Goal: Task Accomplishment & Management: Manage account settings

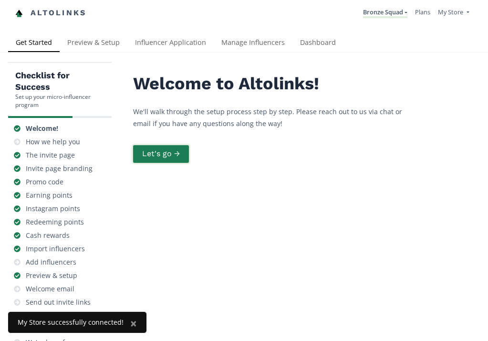
click at [184, 157] on button "Let's go →" at bounding box center [161, 154] width 59 height 21
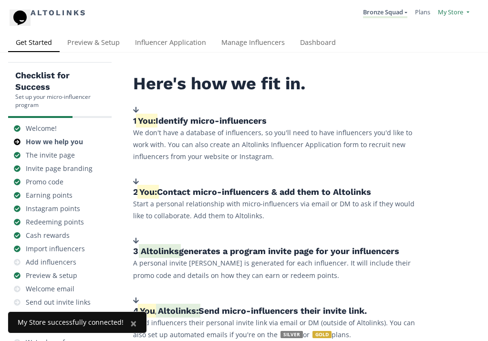
click at [445, 14] on span "My Store" at bounding box center [450, 12] width 25 height 9
click at [417, 40] on link "My Store" at bounding box center [428, 37] width 81 height 19
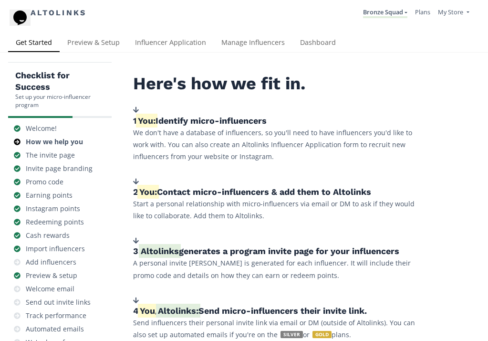
click at [223, 141] on p "We don't have a database of influencers, so you'll need to have influencers you…" at bounding box center [276, 144] width 286 height 36
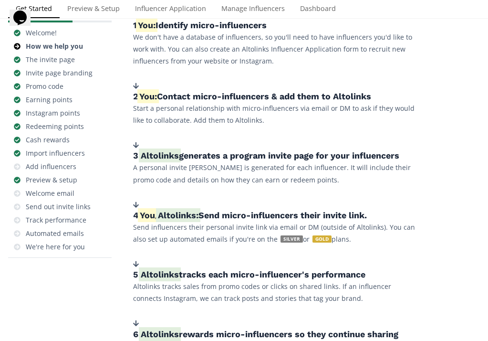
scroll to position [76, 0]
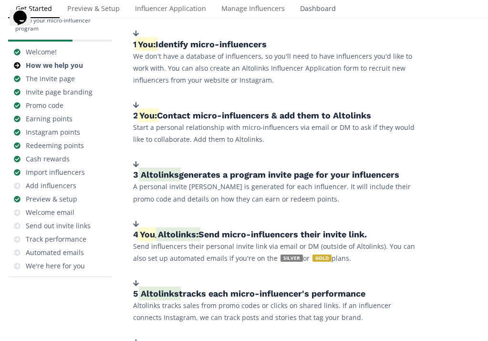
click at [303, 5] on link "Dashboard" at bounding box center [317, 9] width 51 height 19
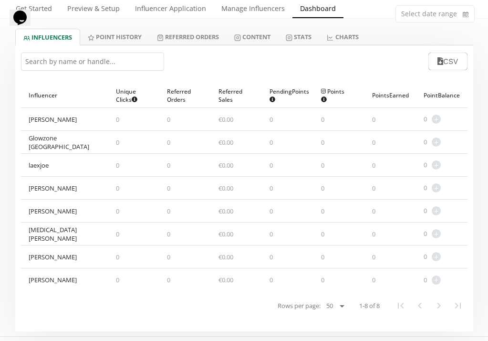
scroll to position [38, 0]
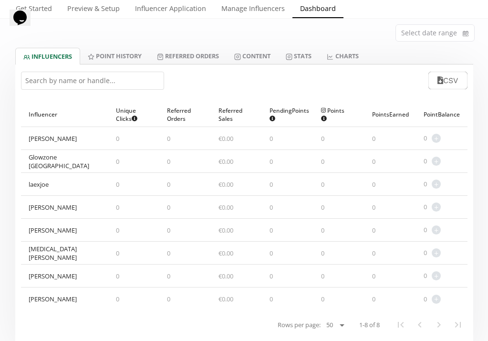
click at [52, 274] on div "Alex Helly" at bounding box center [53, 275] width 48 height 9
click at [439, 275] on span "+" at bounding box center [436, 275] width 9 height 9
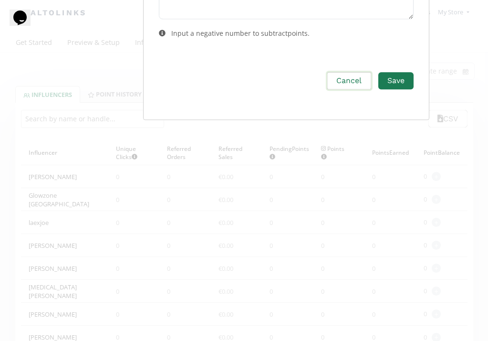
click at [326, 91] on button "Cancel" at bounding box center [349, 81] width 46 height 21
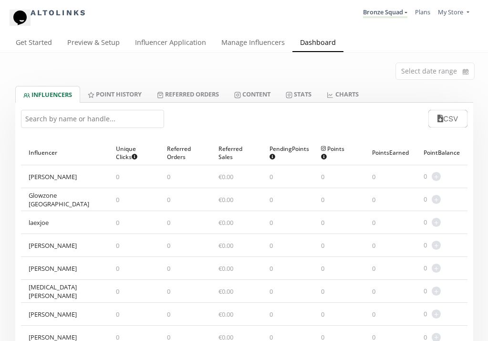
click at [254, 32] on div "Altolinks Bronze Squad Bronze Squad Create another program My Store" at bounding box center [244, 17] width 488 height 34
click at [254, 39] on link "Manage Influencers" at bounding box center [253, 43] width 79 height 19
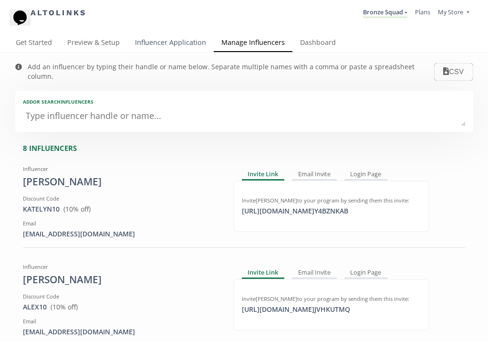
click at [182, 44] on link "Influencer Application" at bounding box center [170, 43] width 86 height 19
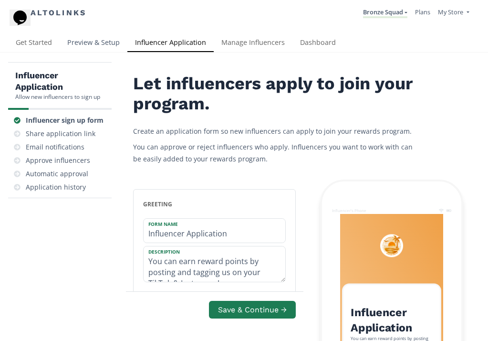
click at [105, 46] on link "Preview & Setup" at bounding box center [94, 43] width 68 height 19
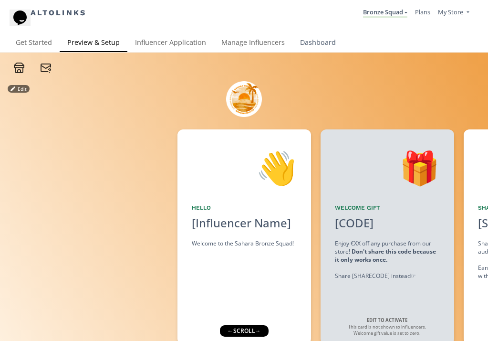
click at [302, 42] on link "Dashboard" at bounding box center [317, 43] width 51 height 19
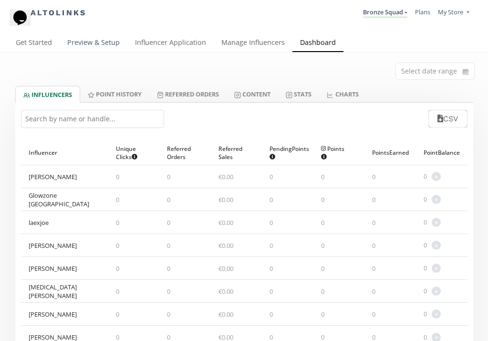
click at [119, 43] on link "Preview & Setup" at bounding box center [94, 43] width 68 height 19
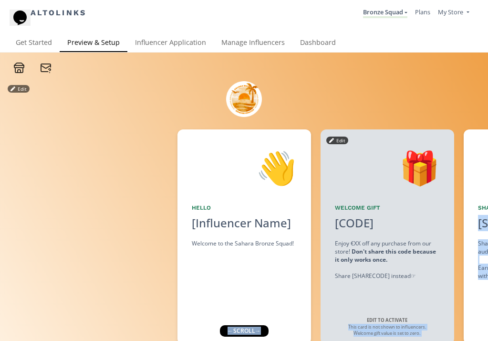
drag, startPoint x: 256, startPoint y: 331, endPoint x: 327, endPoint y: 324, distance: 71.0
click at [340, 324] on div "Edit 👋 Hello [Influencer Name] Welcome to the Sahara Bronze Squad! Edit 🎁 Welco…" at bounding box center [244, 222] width 488 height 299
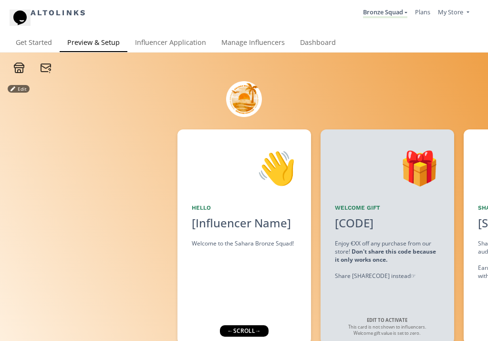
click at [240, 332] on div "← scroll →" at bounding box center [244, 330] width 49 height 11
click at [242, 332] on div "← scroll →" at bounding box center [244, 330] width 49 height 11
drag, startPoint x: 242, startPoint y: 332, endPoint x: 250, endPoint y: 331, distance: 8.1
click at [250, 331] on div "← scroll →" at bounding box center [244, 330] width 49 height 11
click at [259, 331] on div "← scroll →" at bounding box center [243, 330] width 49 height 11
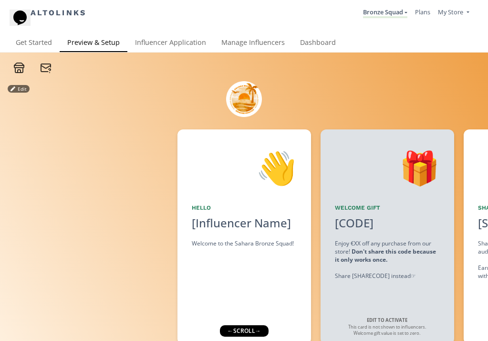
click at [267, 325] on div "← scroll →" at bounding box center [244, 330] width 49 height 11
drag, startPoint x: 265, startPoint y: 327, endPoint x: 319, endPoint y: 321, distance: 53.7
click at [319, 321] on div "Edit 👋 Hello [Influencer Name] Welcome to the Sahara Bronze Squad! Edit 🎁 Welco…" at bounding box center [244, 222] width 488 height 299
drag, startPoint x: 319, startPoint y: 320, endPoint x: 257, endPoint y: 337, distance: 63.8
click at [257, 337] on div "👋 Hello [Influencer Name] Welcome to the Sahara Bronze Squad! Edit" at bounding box center [248, 236] width 143 height 215
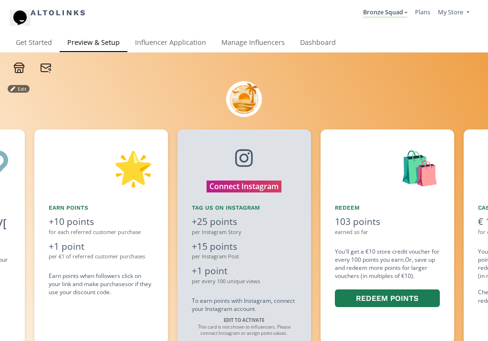
scroll to position [0, 715]
drag, startPoint x: 257, startPoint y: 337, endPoint x: -30, endPoint y: 311, distance: 287.8
click at [0, 311] on html "Altolinks Bronze Squad Bronze Squad Create another program My Store My Store" at bounding box center [244, 170] width 488 height 341
drag, startPoint x: 368, startPoint y: 221, endPoint x: 276, endPoint y: 225, distance: 92.1
click at [275, 225] on div "👋 Hello [Influencer Name] Welcome to the Sahara Bronze Squad! Edit 🎁 Welcome Gi…" at bounding box center [244, 236] width 488 height 224
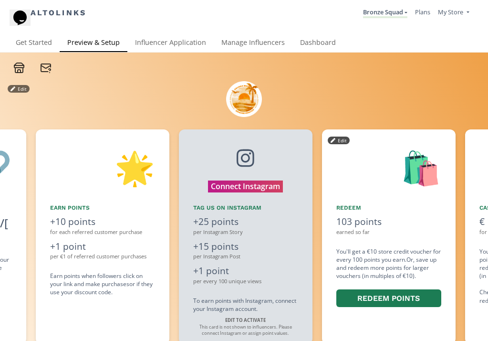
click at [361, 173] on div "🛍️" at bounding box center [388, 168] width 105 height 49
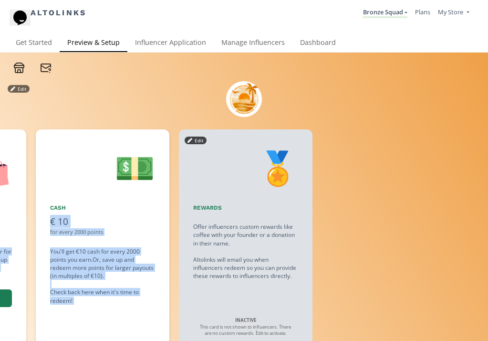
drag, startPoint x: 389, startPoint y: 150, endPoint x: 246, endPoint y: 168, distance: 144.7
click at [246, 168] on div "👋 Hello [Influencer Name] Welcome to the Sahara Bronze Squad! Edit 🎁 Welcome Gi…" at bounding box center [244, 236] width 488 height 224
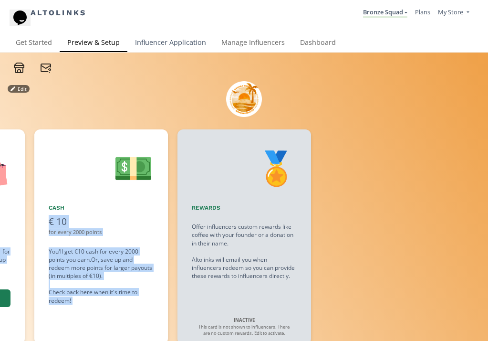
click at [191, 46] on link "Influencer Application" at bounding box center [170, 43] width 86 height 19
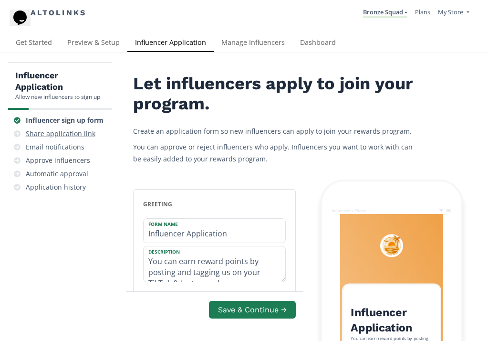
click at [71, 132] on div "Share application link" at bounding box center [61, 134] width 70 height 10
